Goal: Information Seeking & Learning: Check status

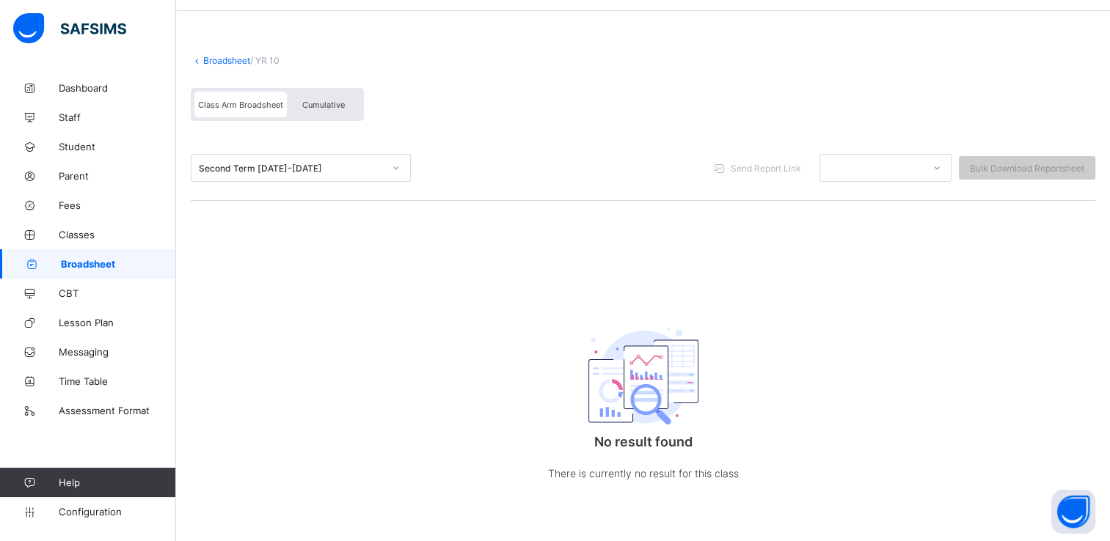
scroll to position [49, 0]
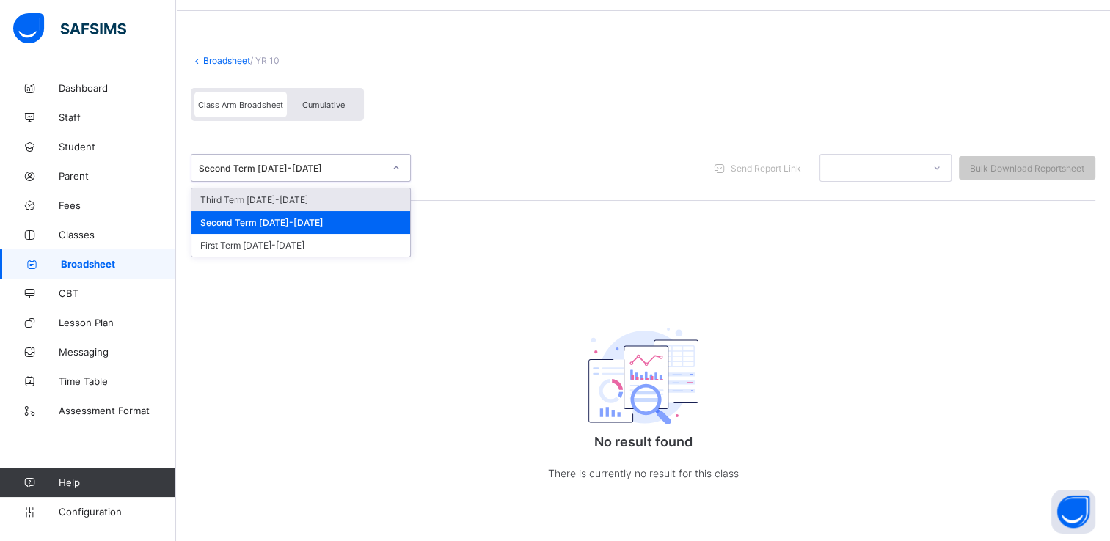
click at [396, 165] on icon at bounding box center [396, 168] width 9 height 15
click at [243, 194] on div "Third Term [DATE]-[DATE]" at bounding box center [300, 200] width 219 height 23
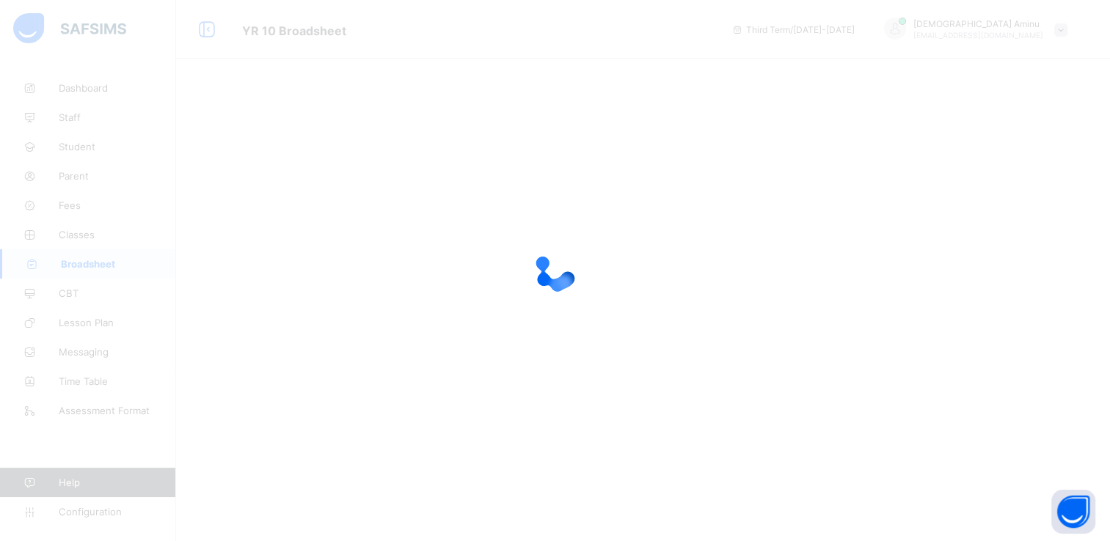
scroll to position [0, 0]
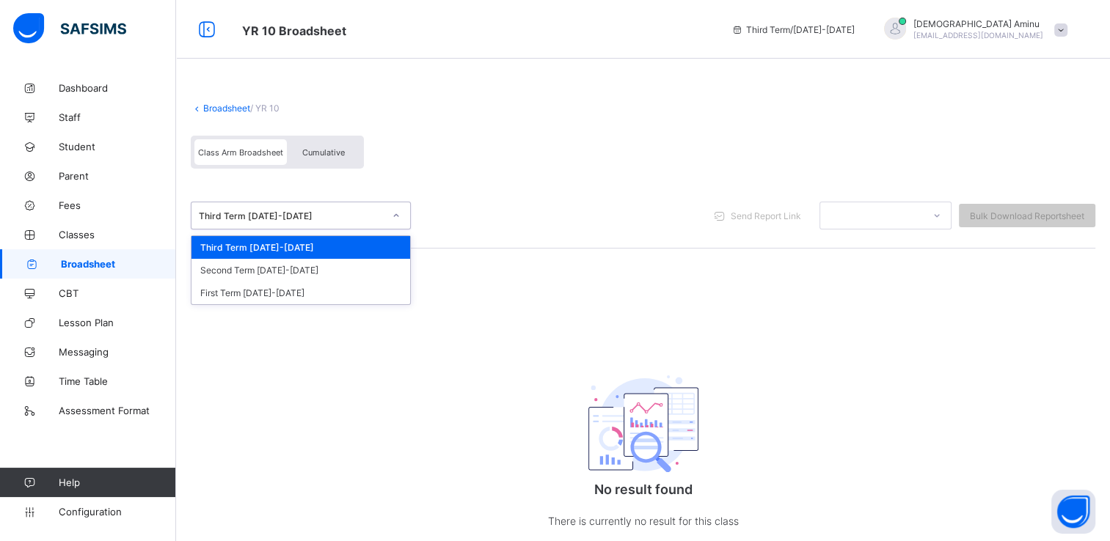
click at [394, 214] on icon at bounding box center [396, 215] width 9 height 15
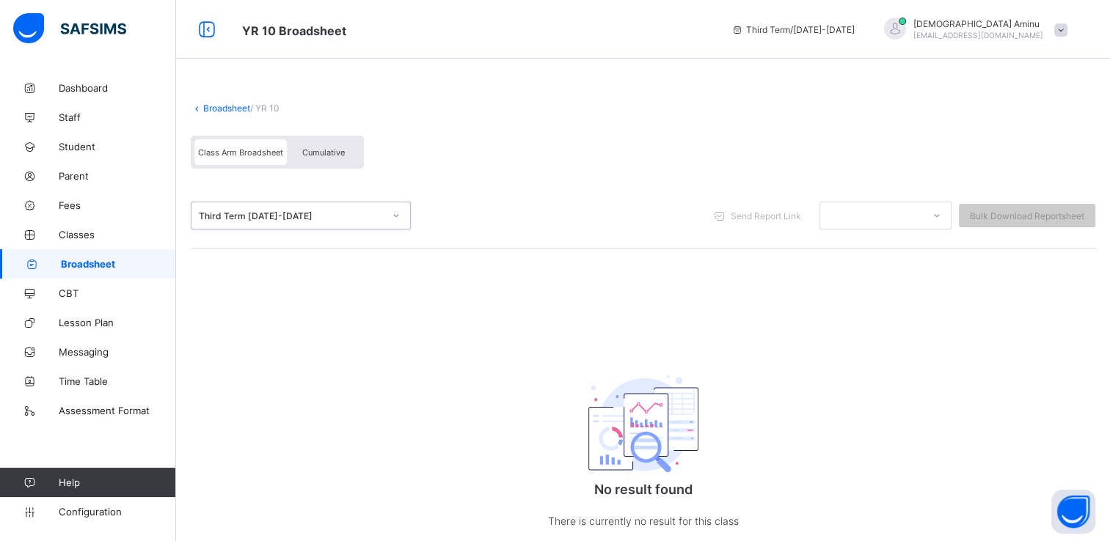
click at [397, 214] on icon at bounding box center [396, 215] width 9 height 15
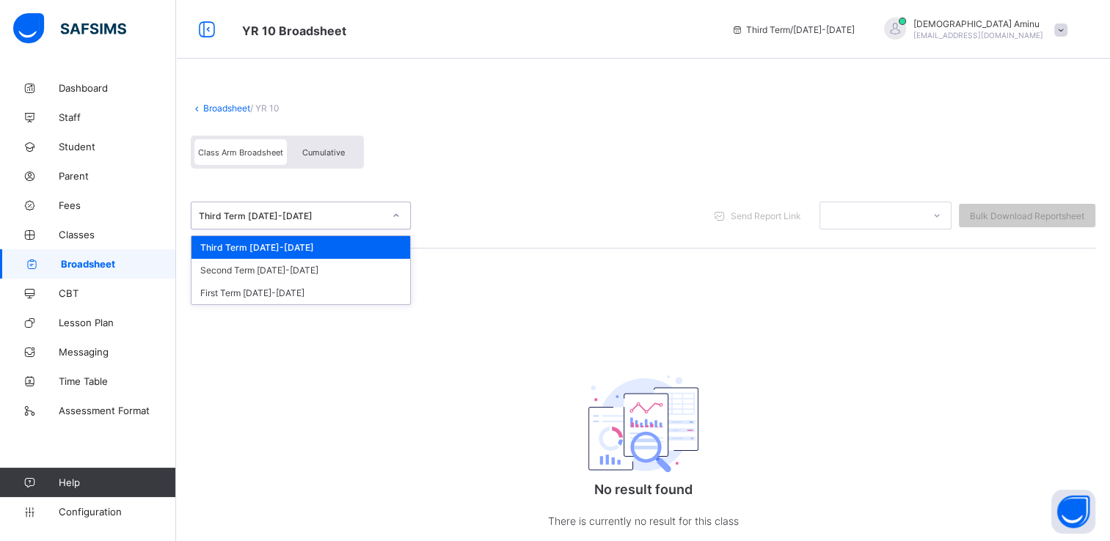
click at [397, 214] on icon at bounding box center [396, 215] width 9 height 15
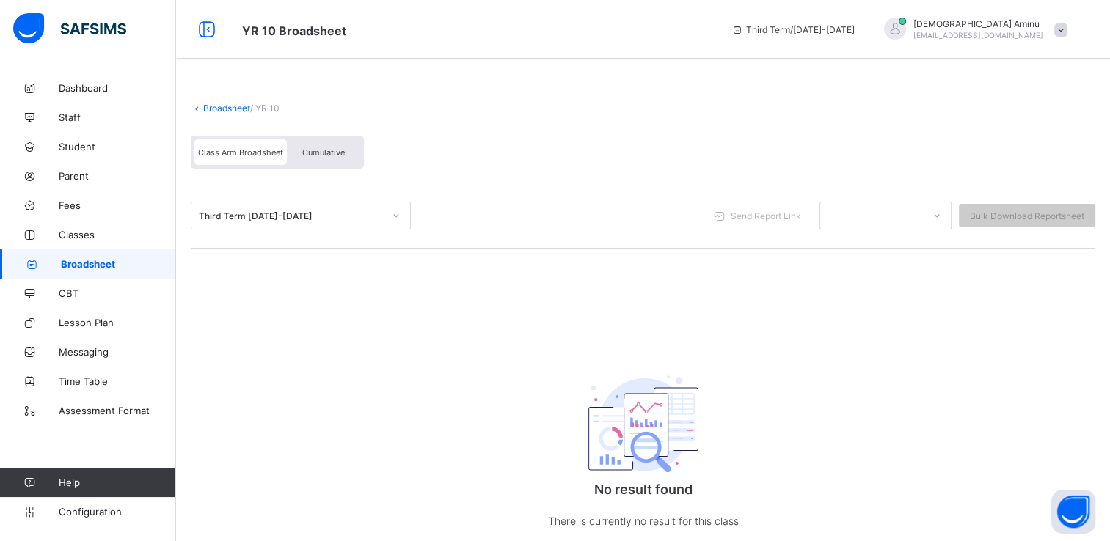
click at [508, 204] on div "Third Term [DATE]-[DATE] Send Report Link Bulk Download Reportsheet" at bounding box center [643, 216] width 905 height 28
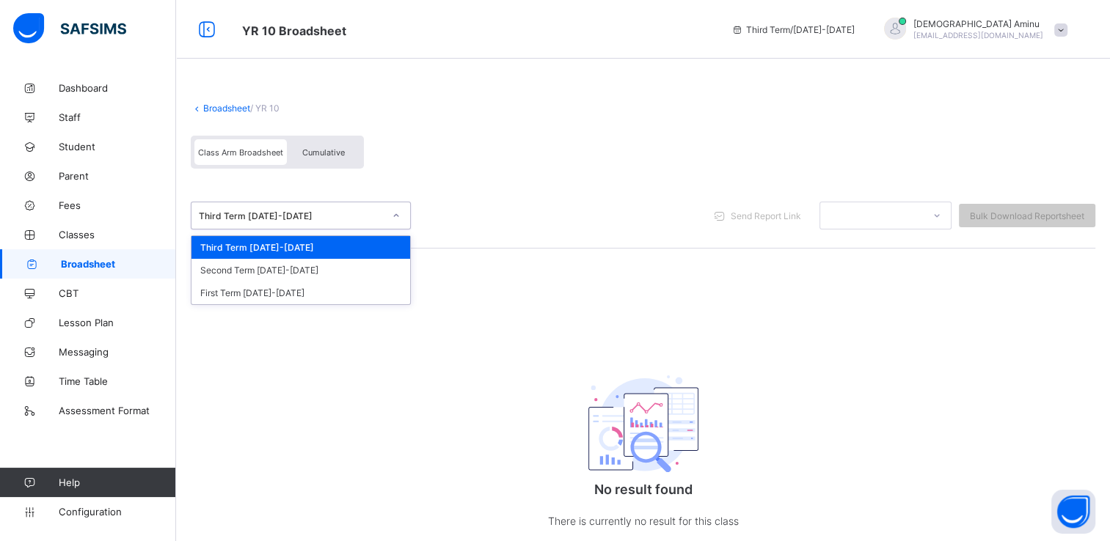
click at [398, 216] on icon at bounding box center [396, 215] width 9 height 15
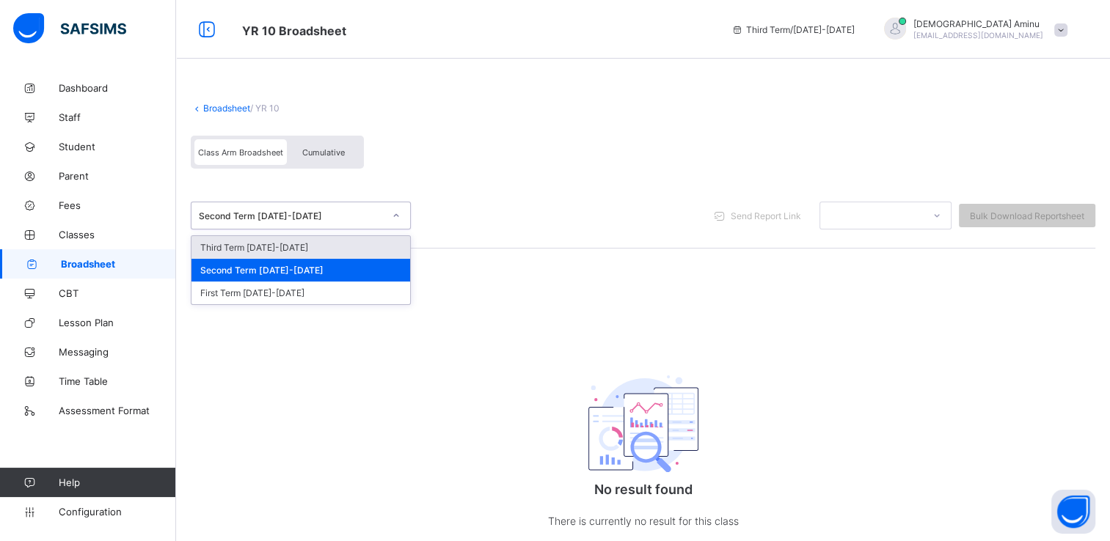
click at [395, 214] on icon at bounding box center [396, 215] width 9 height 15
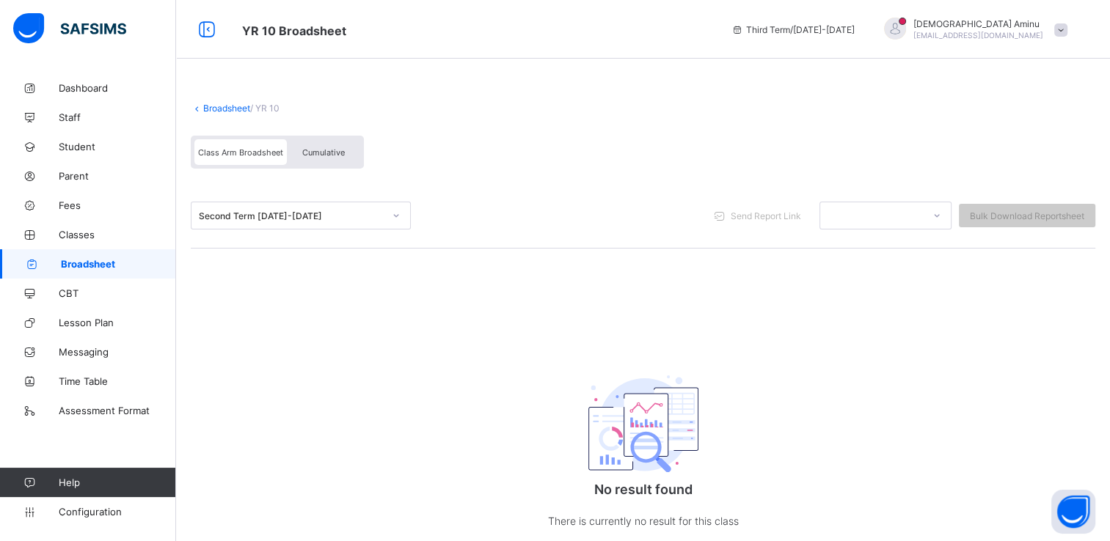
click at [84, 265] on span "Broadsheet" at bounding box center [118, 264] width 115 height 12
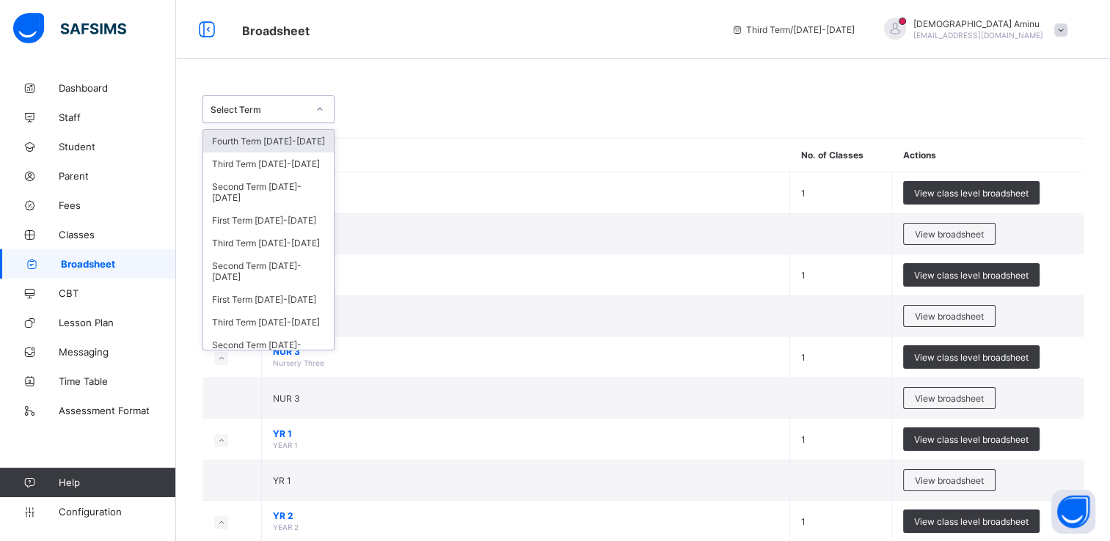
click at [321, 109] on icon at bounding box center [319, 109] width 9 height 15
click at [263, 248] on div "Third Term 2023-2024" at bounding box center [268, 243] width 131 height 23
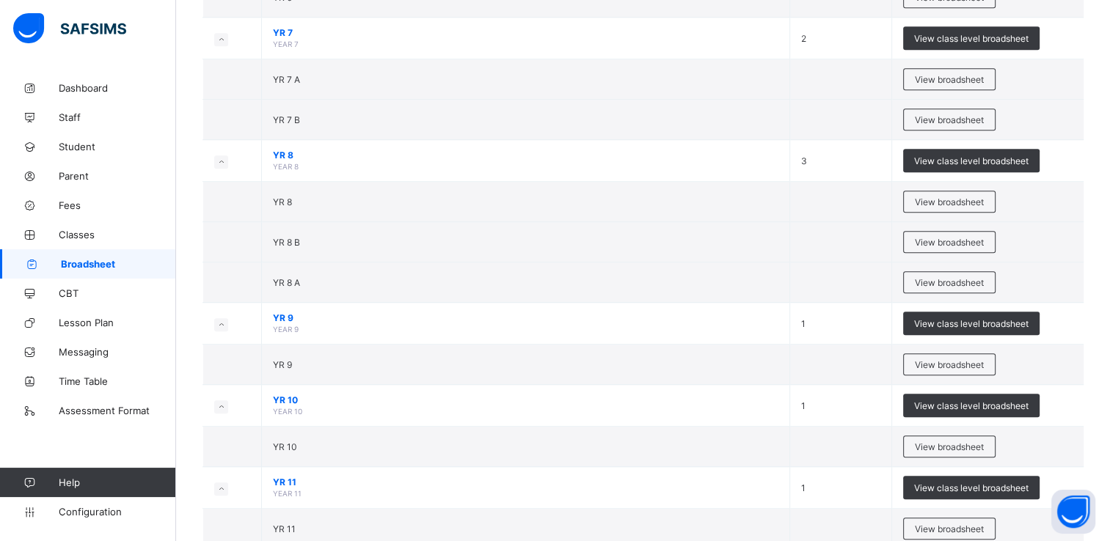
scroll to position [1030, 0]
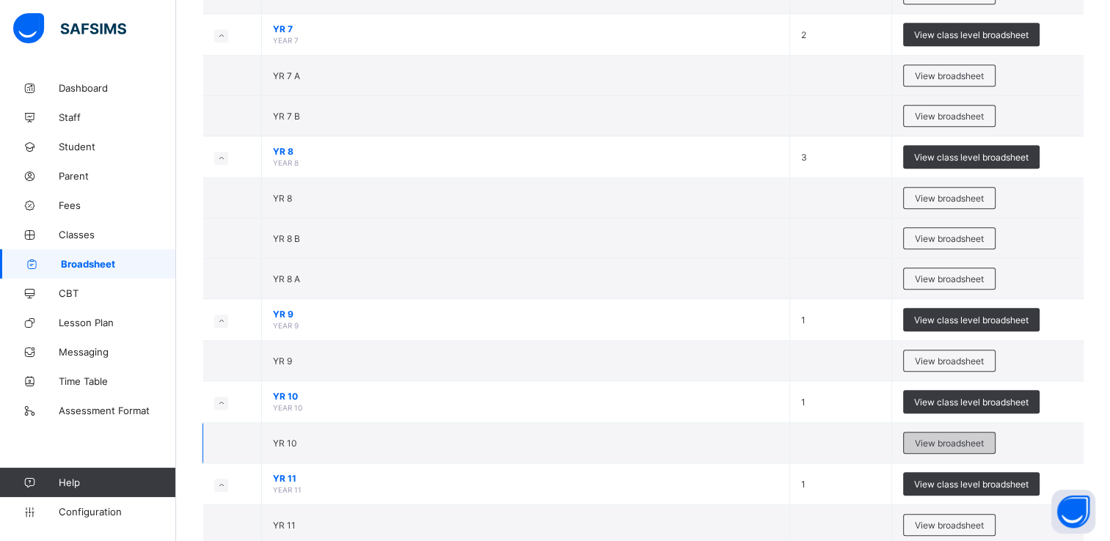
click at [946, 438] on span "View broadsheet" at bounding box center [949, 443] width 69 height 11
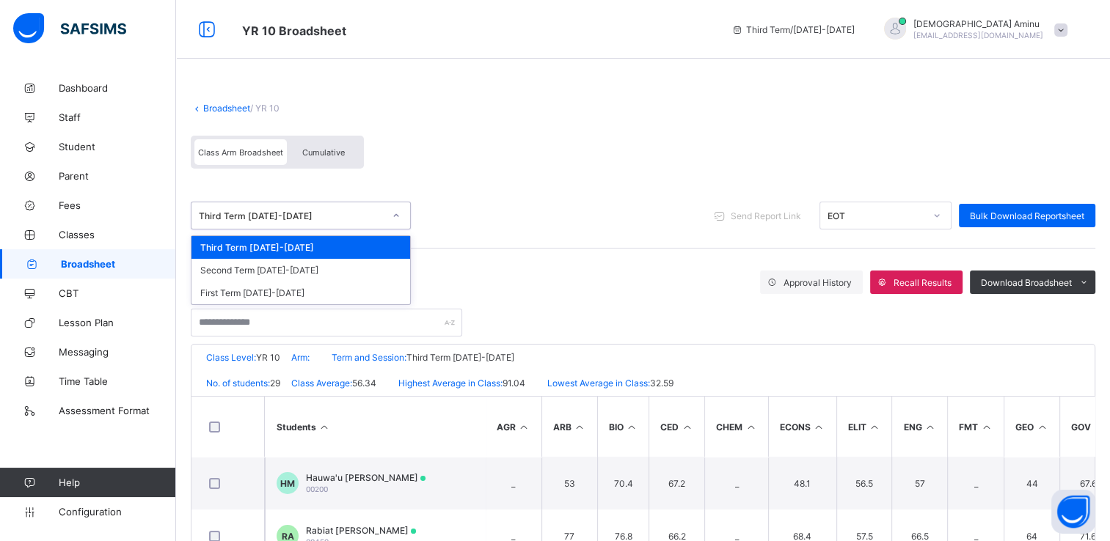
click at [396, 216] on icon at bounding box center [396, 215] width 9 height 15
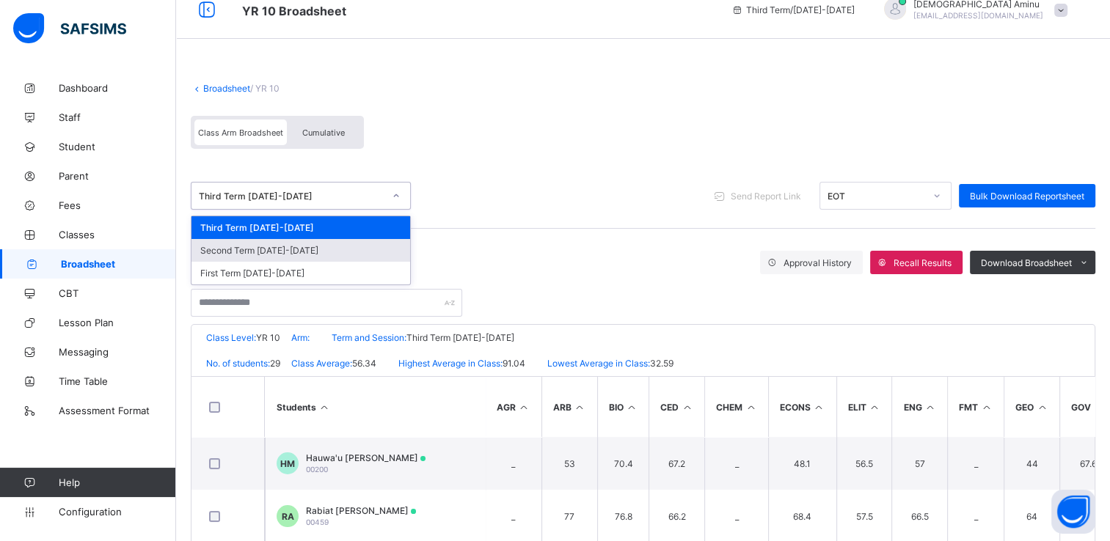
scroll to position [21, 0]
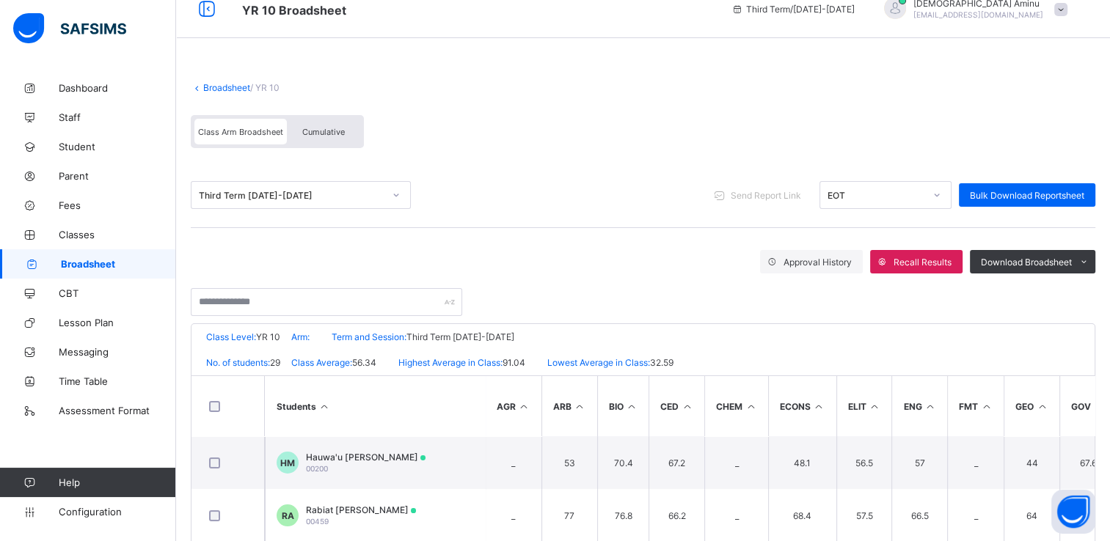
click at [544, 147] on div "Class Arm Broadsheet Cumulative" at bounding box center [643, 135] width 905 height 55
